Goal: Task Accomplishment & Management: Use online tool/utility

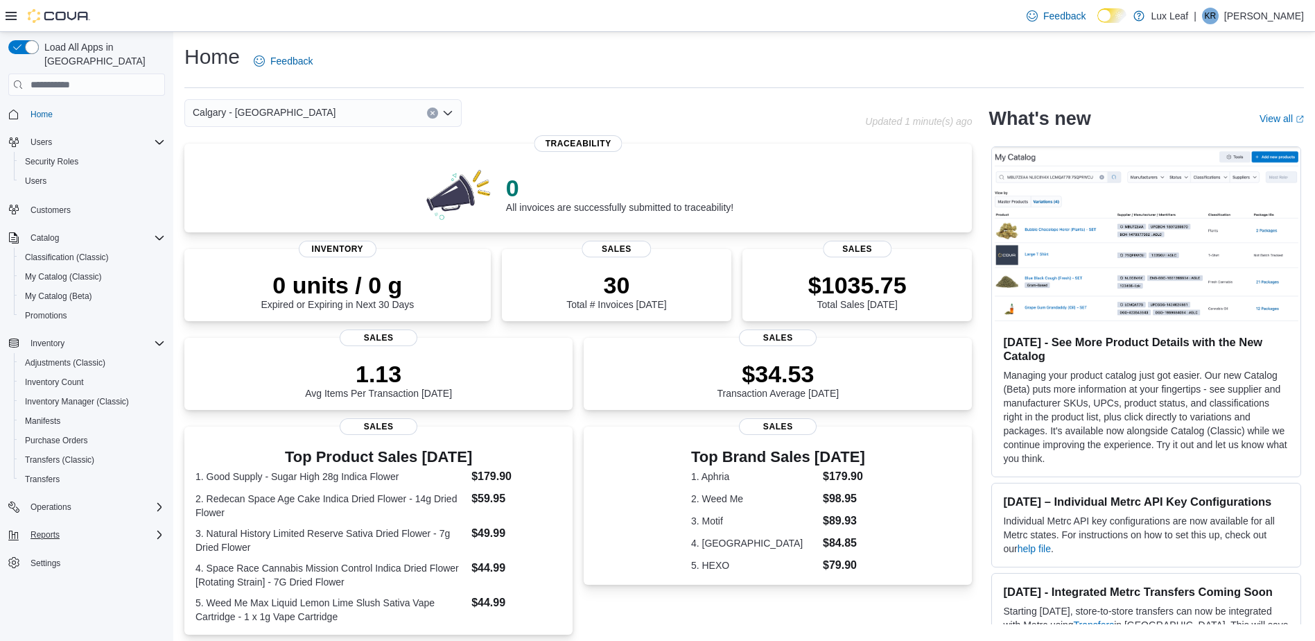
click at [76, 526] on div "Reports" at bounding box center [95, 534] width 140 height 17
click at [60, 587] on div "Reports" at bounding box center [92, 592] width 146 height 17
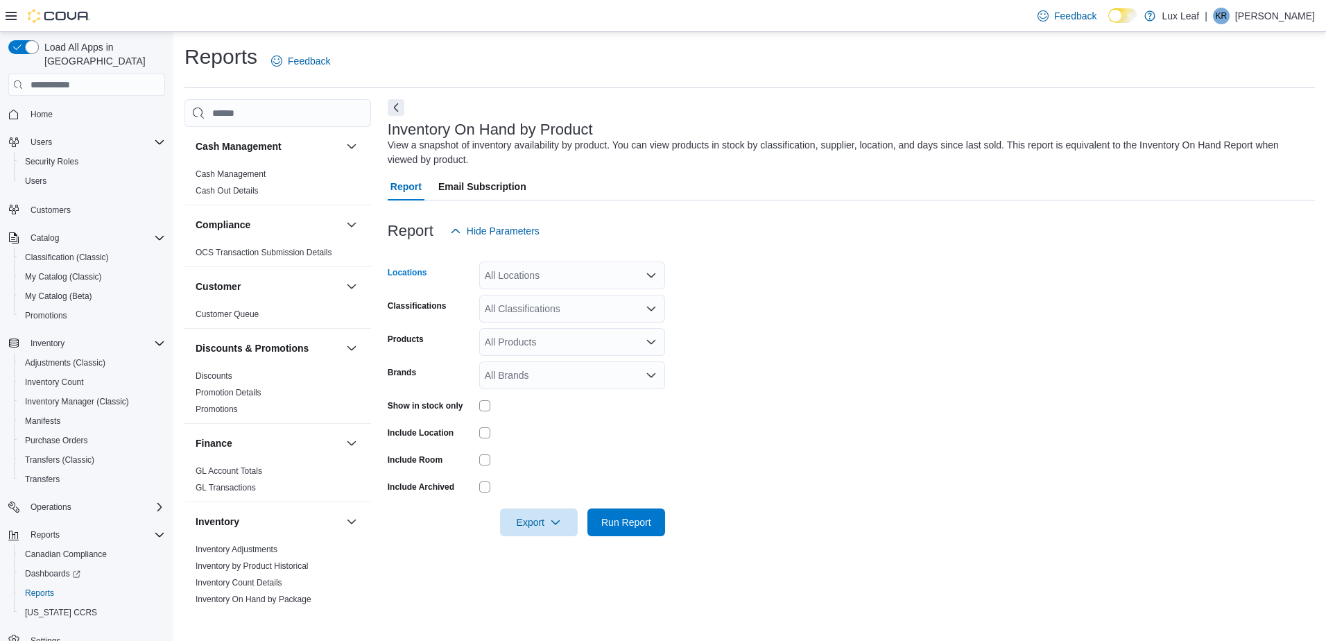
click at [553, 277] on div "All Locations" at bounding box center [572, 275] width 186 height 28
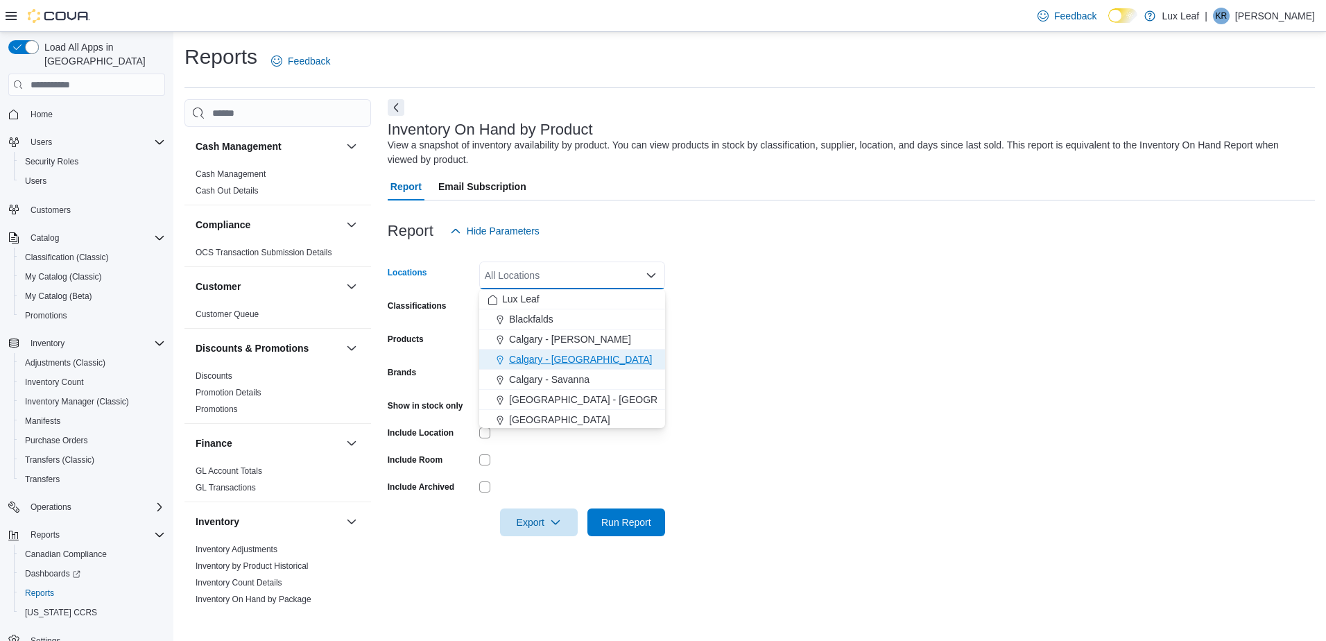
click at [559, 360] on span "Calgary - [GEOGRAPHIC_DATA]" at bounding box center [580, 359] width 143 height 14
click at [581, 352] on span "Calgary - Savanna" at bounding box center [549, 359] width 80 height 14
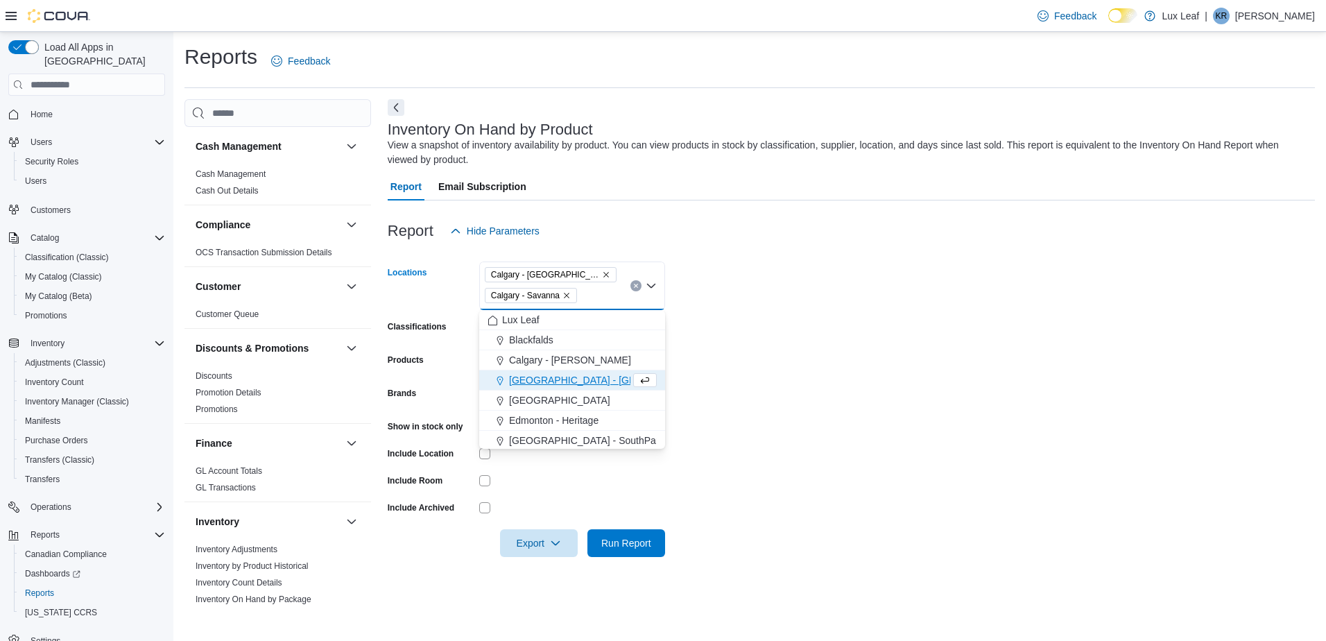
click at [565, 297] on icon "Remove Calgary - Savanna from selection in this group" at bounding box center [566, 295] width 8 height 8
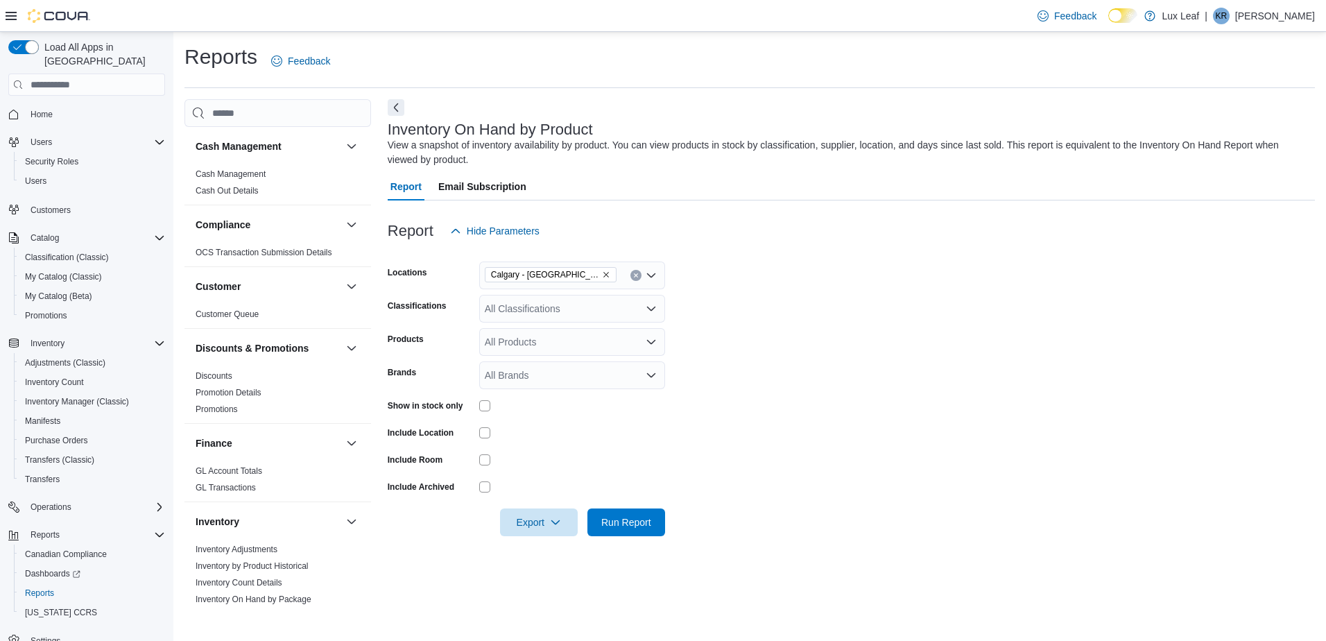
click at [685, 337] on form "Locations [GEOGRAPHIC_DATA] - [GEOGRAPHIC_DATA] Classifications All Classificat…" at bounding box center [851, 390] width 927 height 291
click at [596, 318] on div "All Classifications" at bounding box center [572, 309] width 186 height 28
click at [559, 424] on div "Flower" at bounding box center [571, 429] width 169 height 14
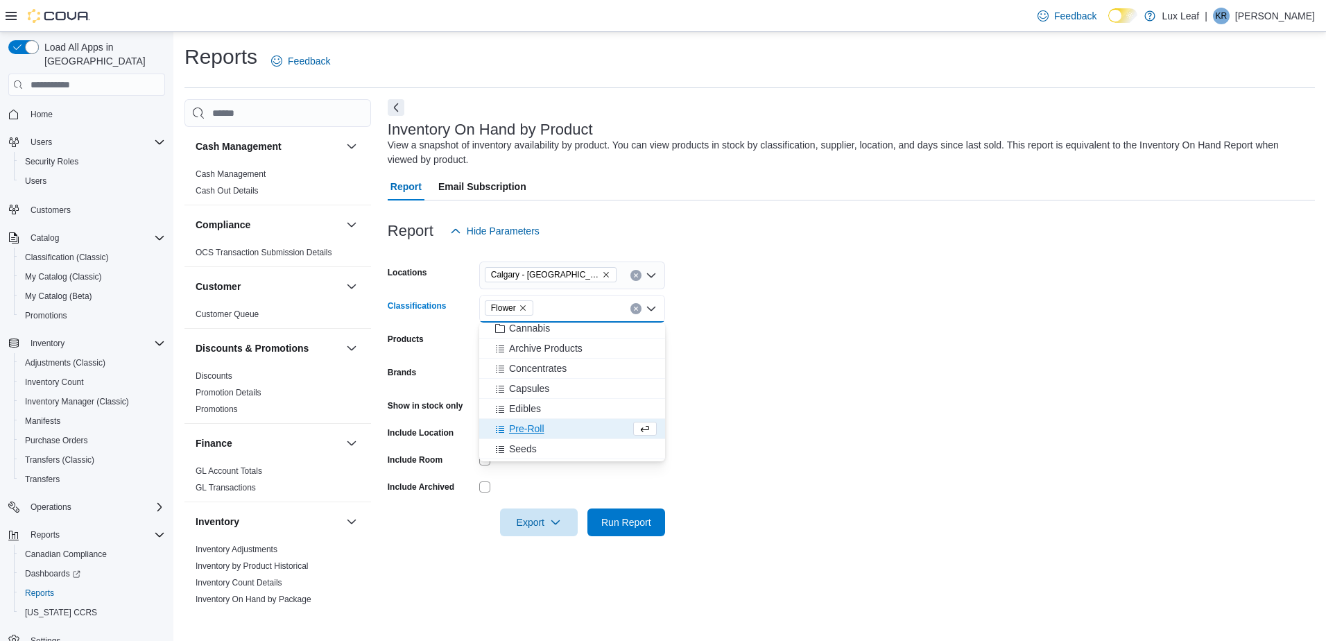
click at [1003, 326] on form "Locations [GEOGRAPHIC_DATA] - [GEOGRAPHIC_DATA] Classifications Flower Combo bo…" at bounding box center [851, 390] width 927 height 291
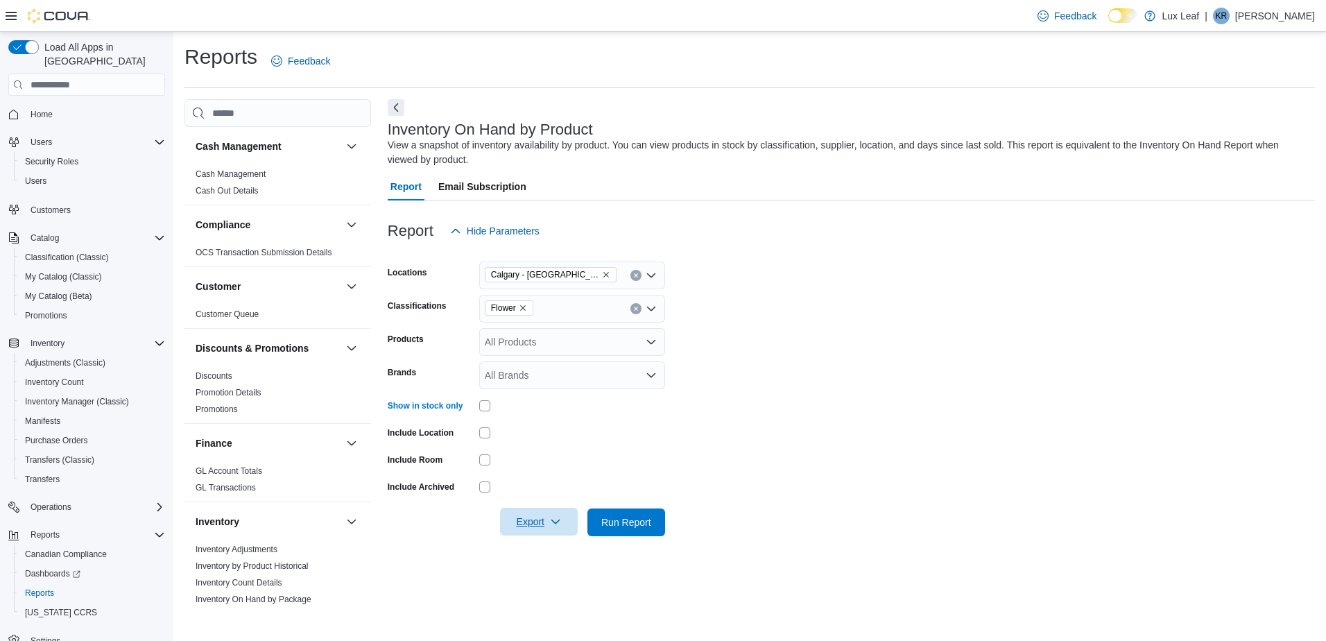
click at [560, 516] on span "Export" at bounding box center [538, 522] width 61 height 28
click at [562, 543] on button "Export to Excel" at bounding box center [540, 550] width 79 height 28
